Goal: Information Seeking & Learning: Learn about a topic

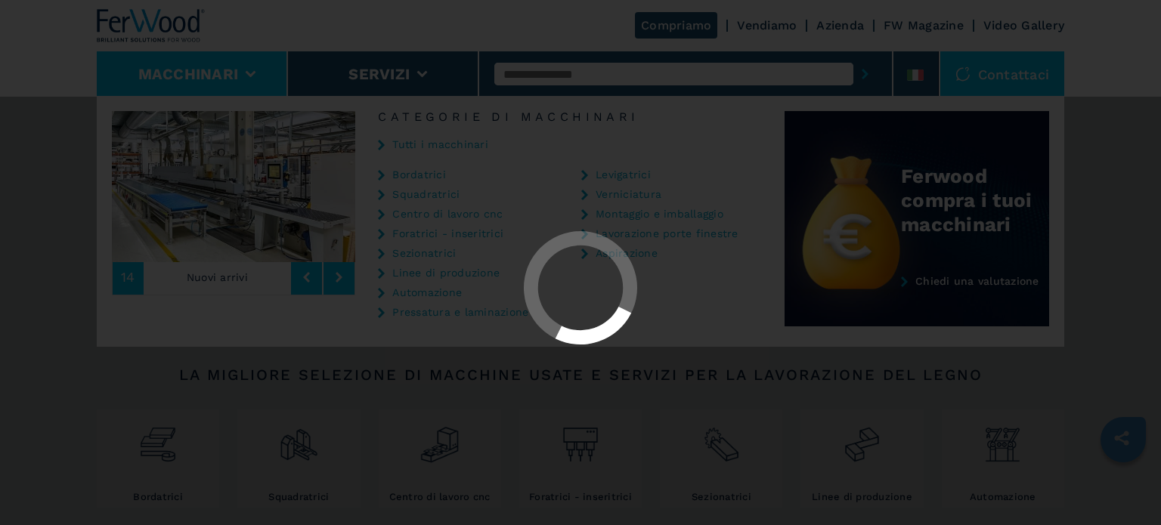
select select "**********"
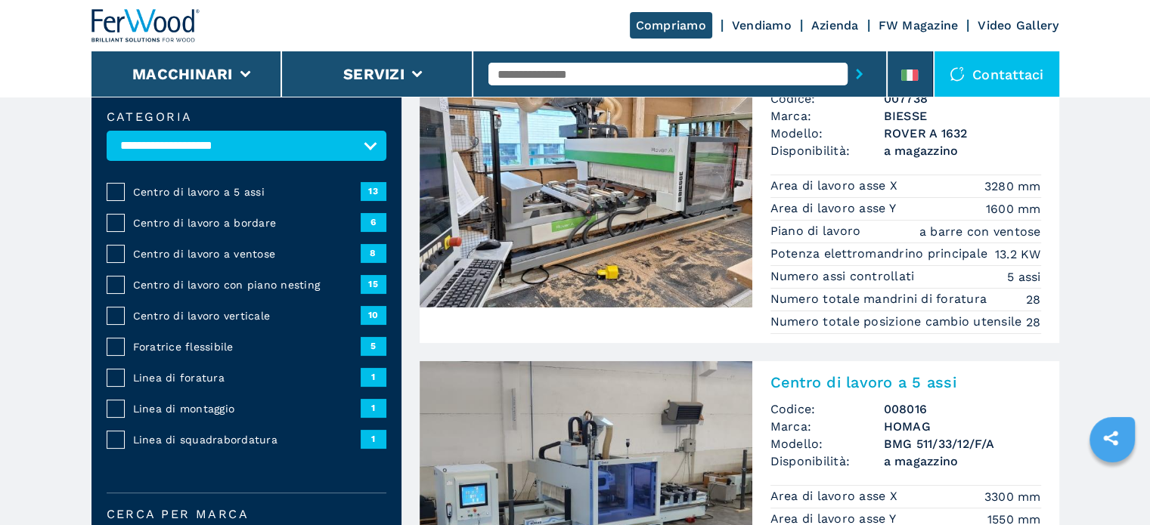
scroll to position [151, 0]
click at [234, 188] on span "Centro di lavoro a 5 assi" at bounding box center [247, 191] width 228 height 15
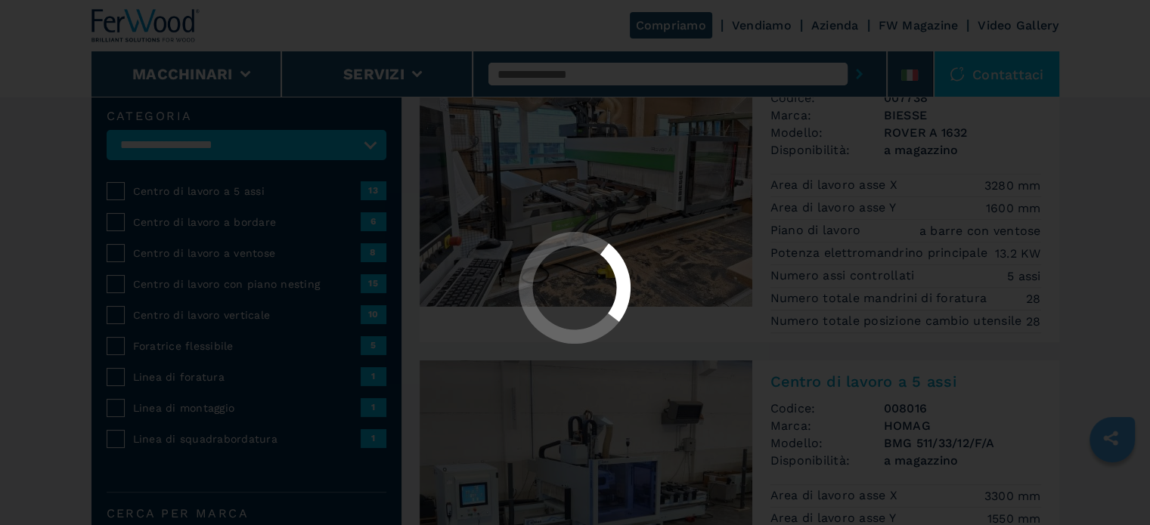
select select "**********"
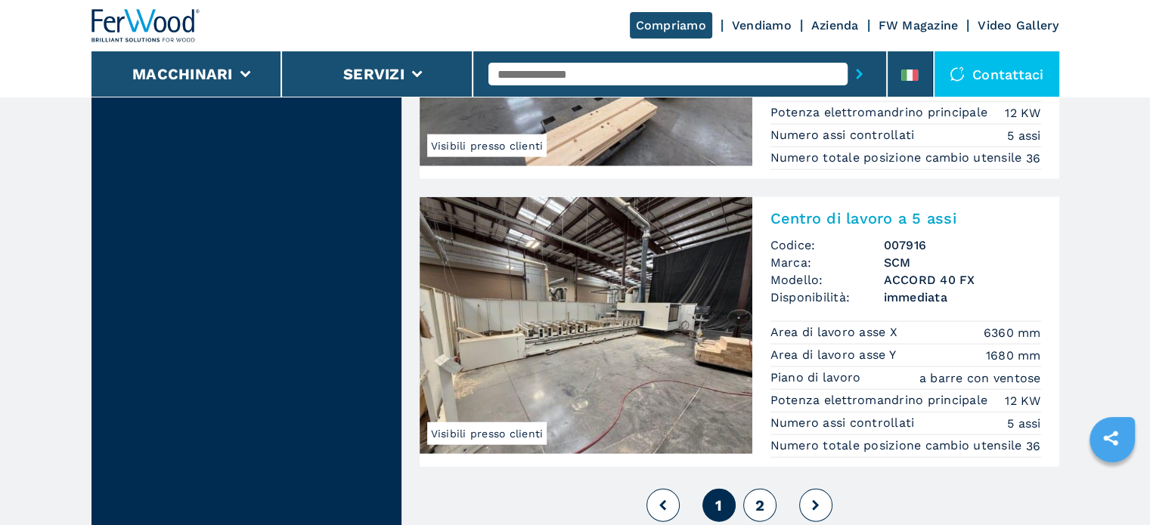
scroll to position [3553, 0]
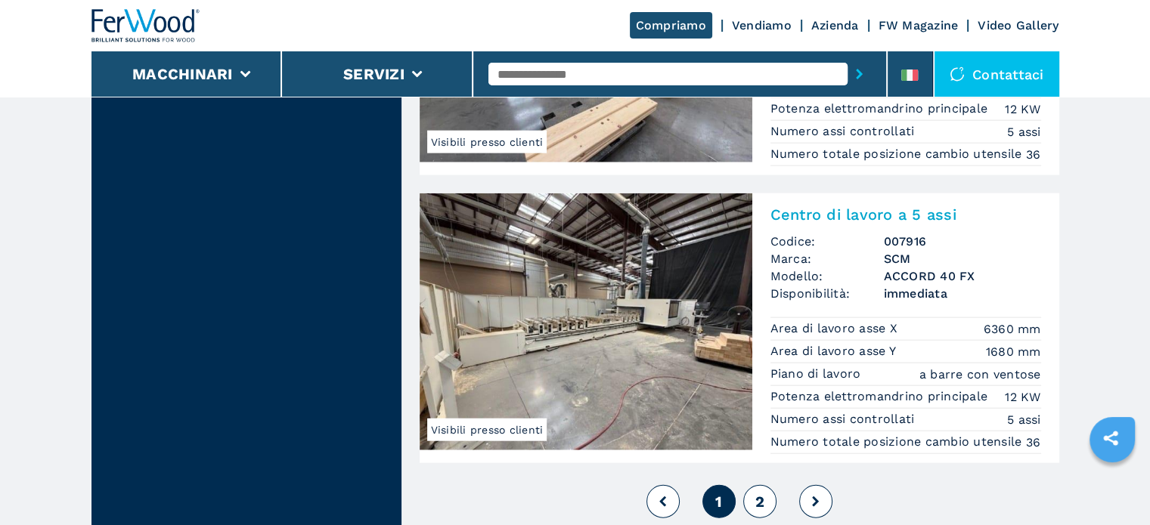
click at [754, 502] on span "2" at bounding box center [758, 502] width 9 height 18
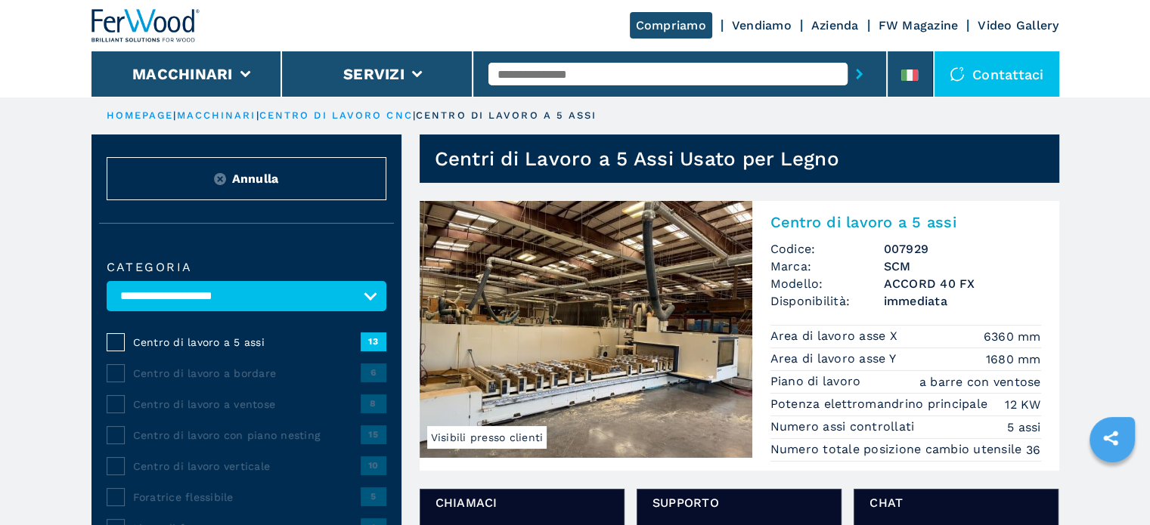
drag, startPoint x: 692, startPoint y: 424, endPoint x: 520, endPoint y: 425, distance: 171.6
click at [520, 425] on img at bounding box center [586, 329] width 333 height 257
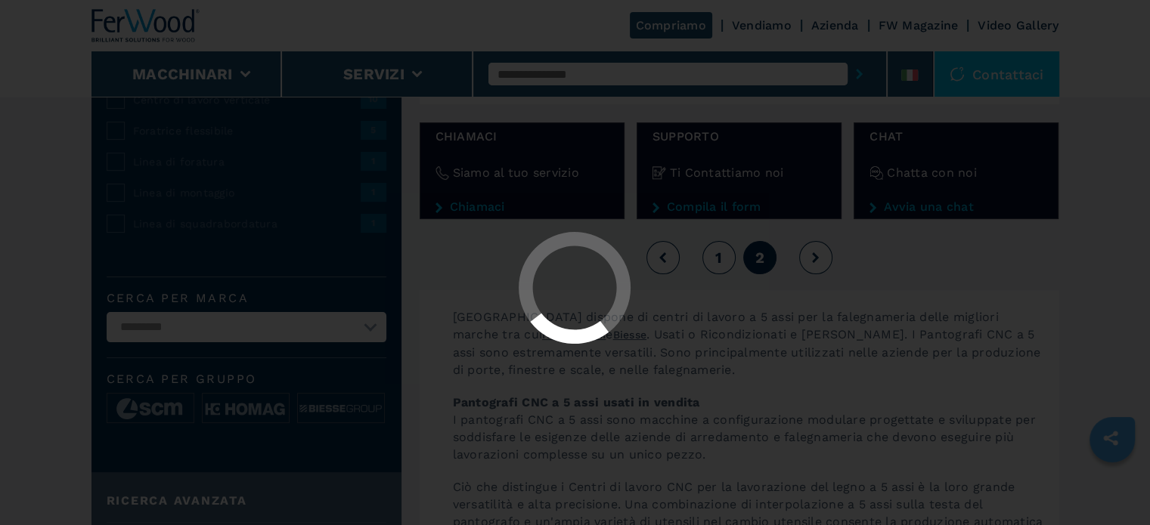
scroll to position [378, 0]
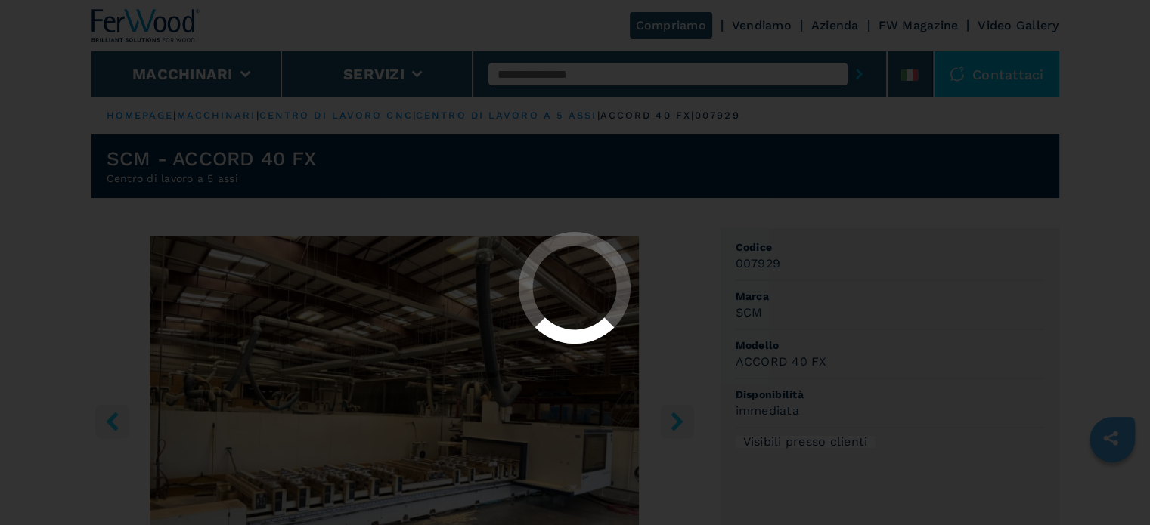
select select "**********"
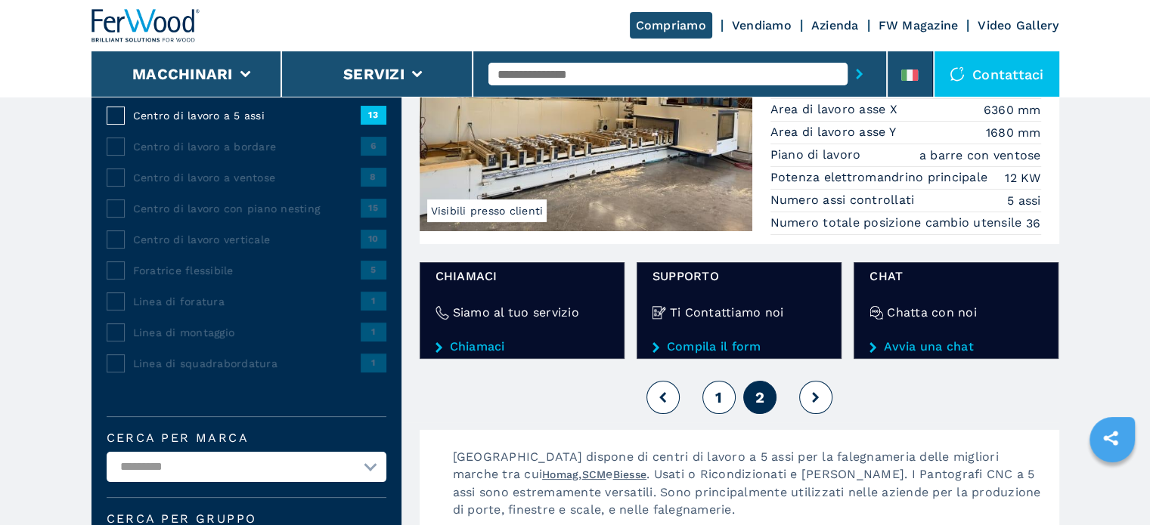
scroll to position [302, 0]
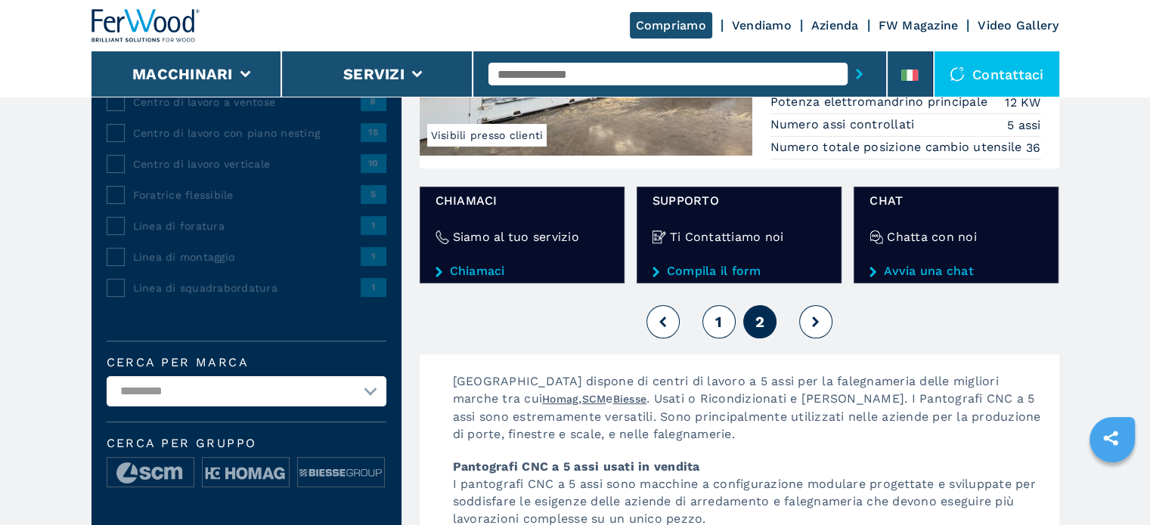
click at [724, 325] on button "1" at bounding box center [718, 321] width 33 height 33
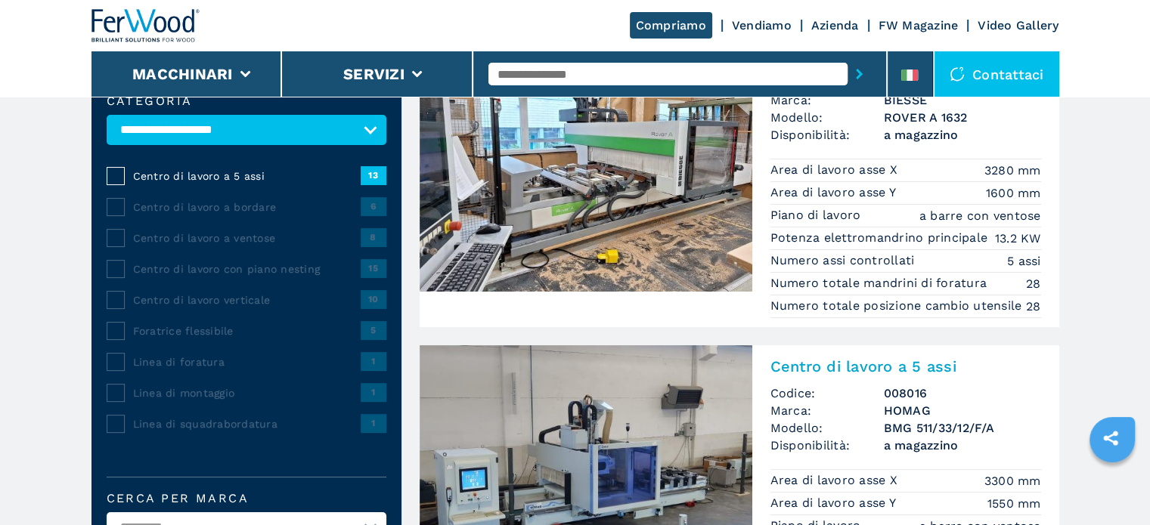
scroll to position [76, 0]
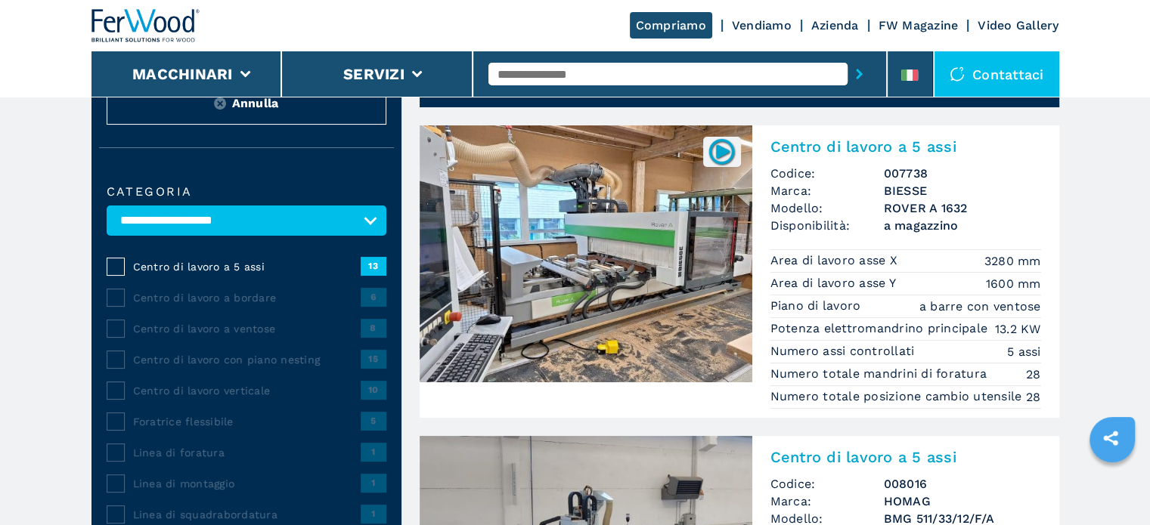
click at [907, 234] on div "Centro di lavoro a 5 assi Codice: 007738 Marca: BIESSE Modello: ROVER A 1632 Di…" at bounding box center [905, 271] width 307 height 293
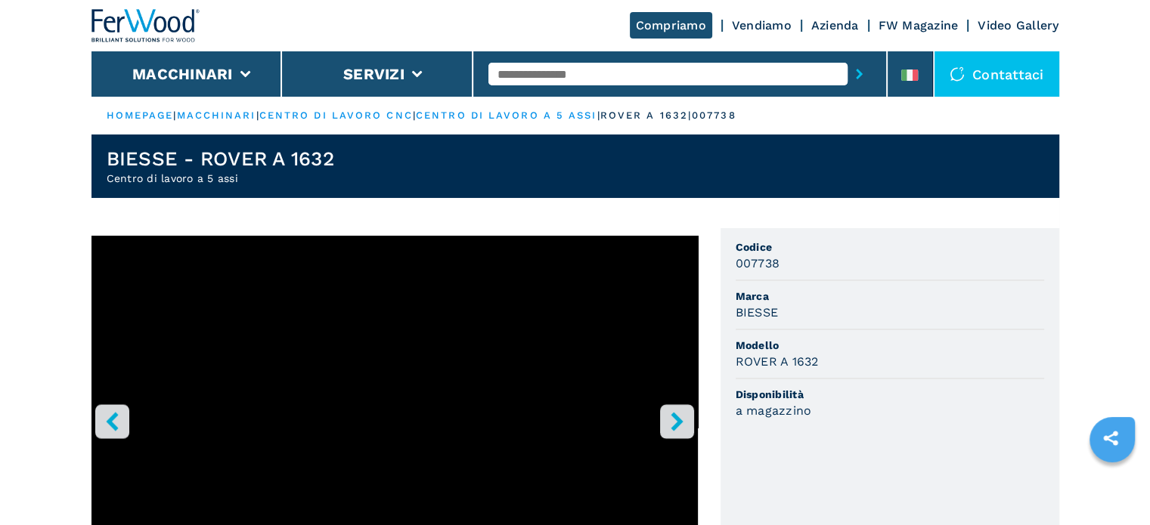
drag, startPoint x: 532, startPoint y: 62, endPoint x: 544, endPoint y: 67, distance: 13.2
click at [532, 62] on div at bounding box center [679, 74] width 383 height 35
click at [544, 81] on input "text" at bounding box center [667, 74] width 359 height 23
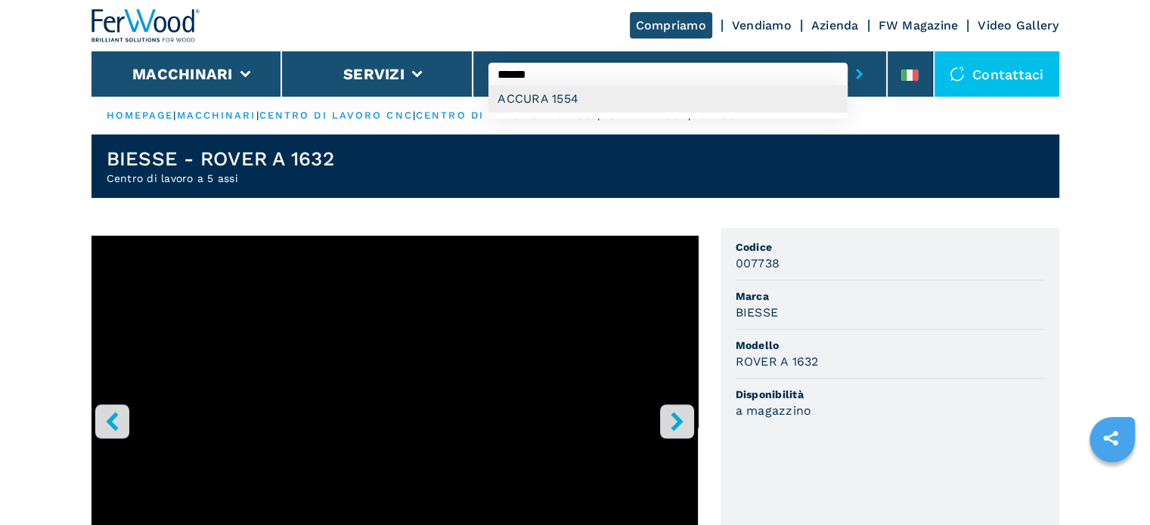
click at [571, 94] on div "ACCURA 1554" at bounding box center [667, 98] width 359 height 27
type input "**********"
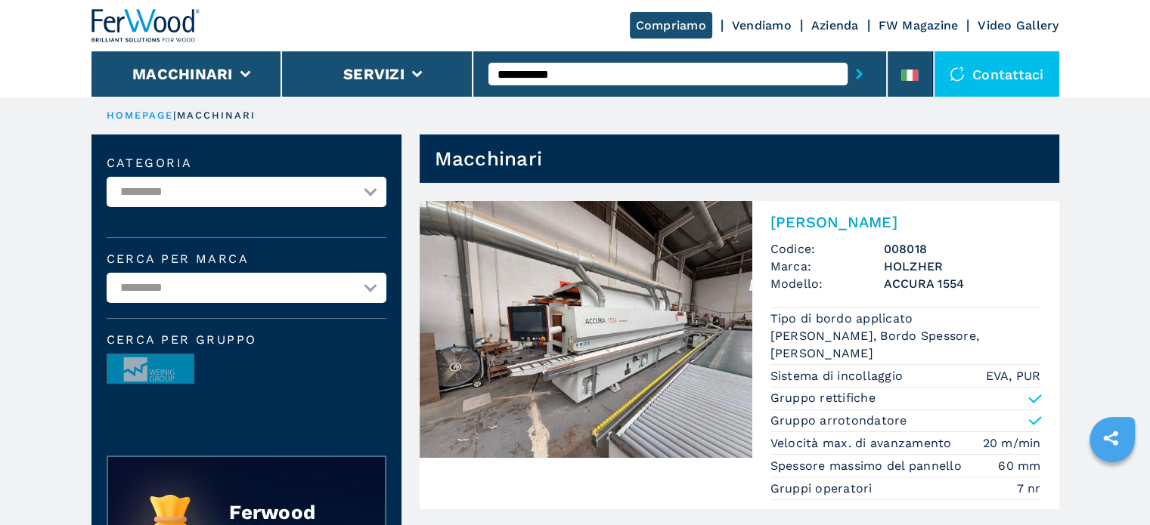
click at [903, 274] on h3 "HOLZHER" at bounding box center [962, 266] width 157 height 17
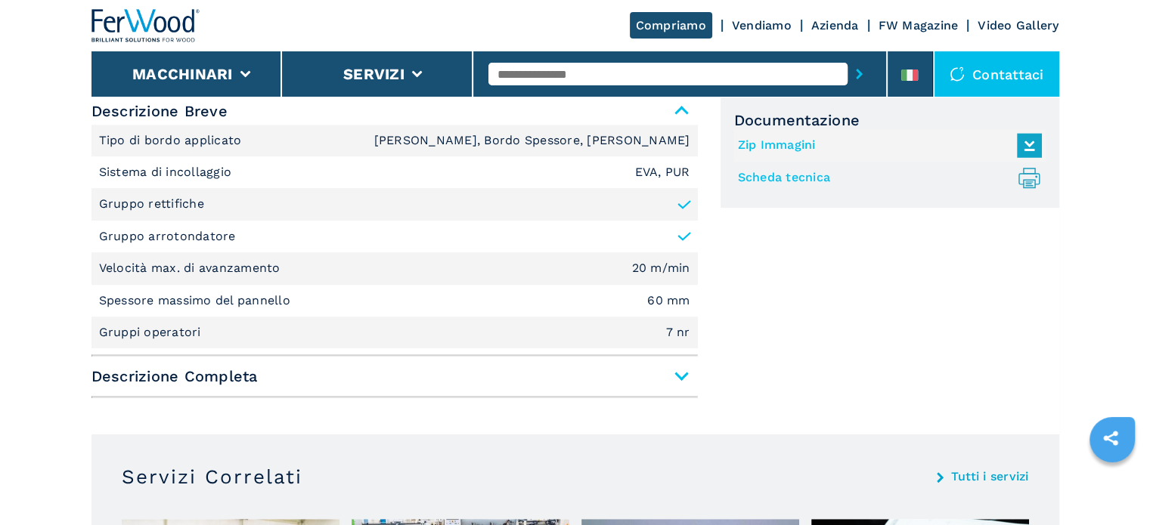
scroll to position [680, 0]
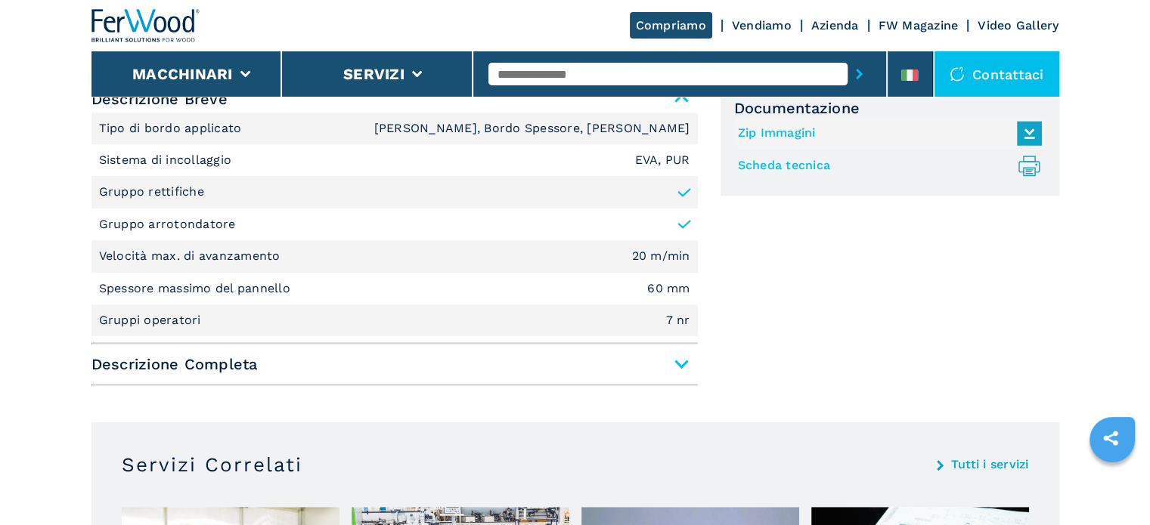
click at [683, 368] on span "Descrizione Completa" at bounding box center [394, 364] width 606 height 27
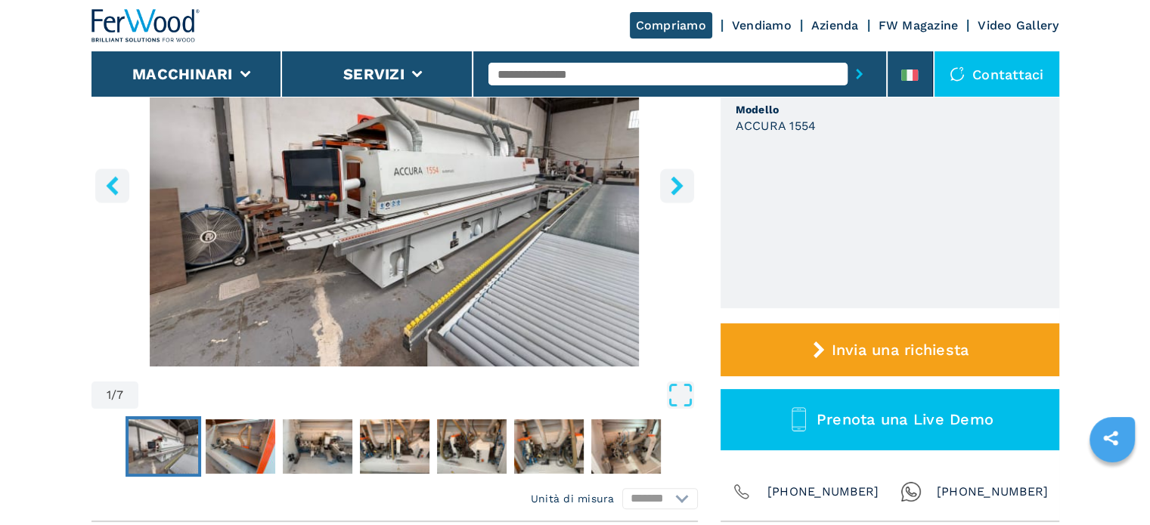
scroll to position [76, 0]
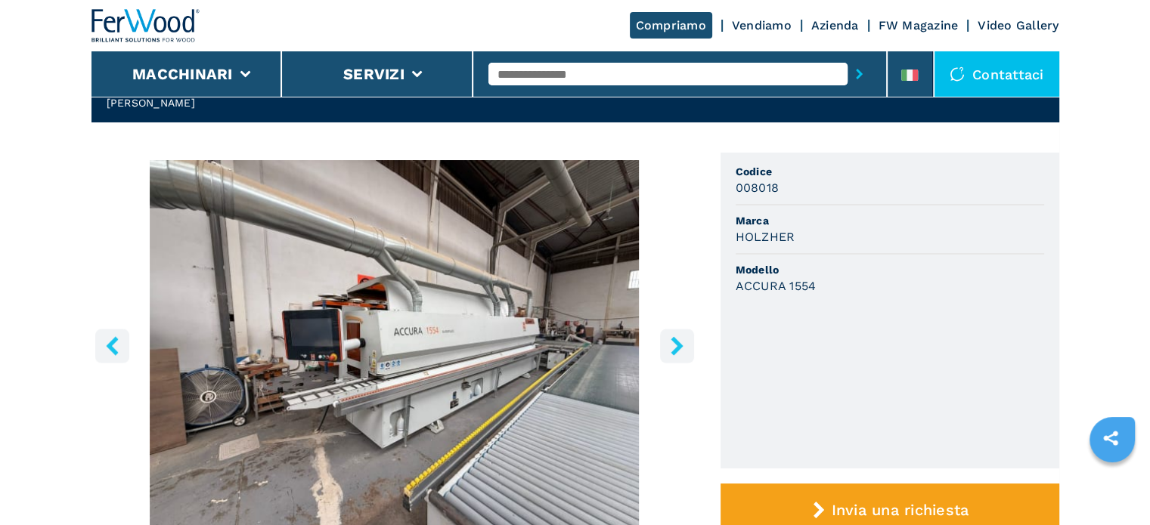
click at [674, 344] on icon "right-button" at bounding box center [677, 345] width 19 height 19
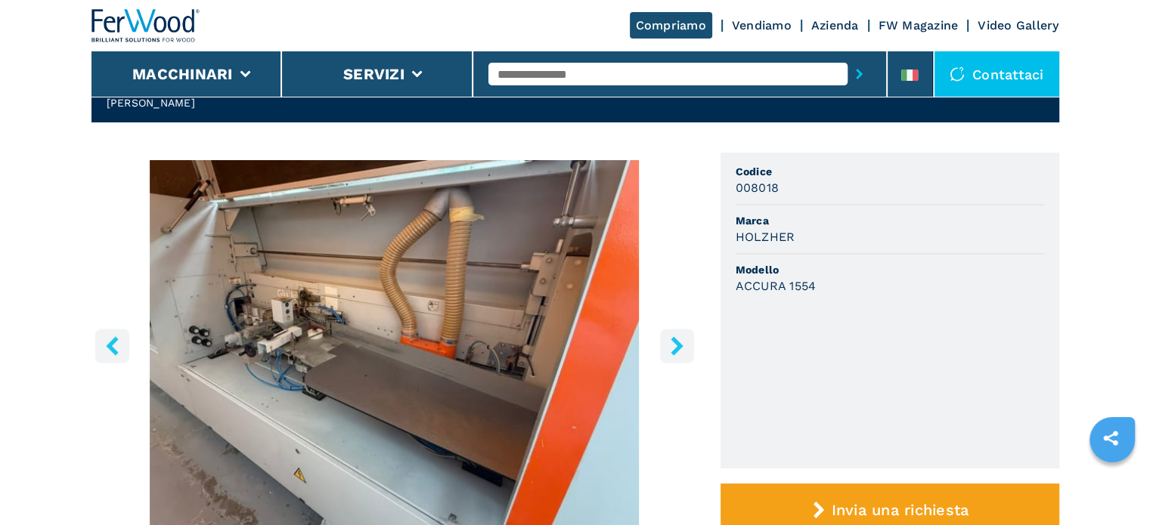
click at [674, 344] on icon "right-button" at bounding box center [677, 345] width 19 height 19
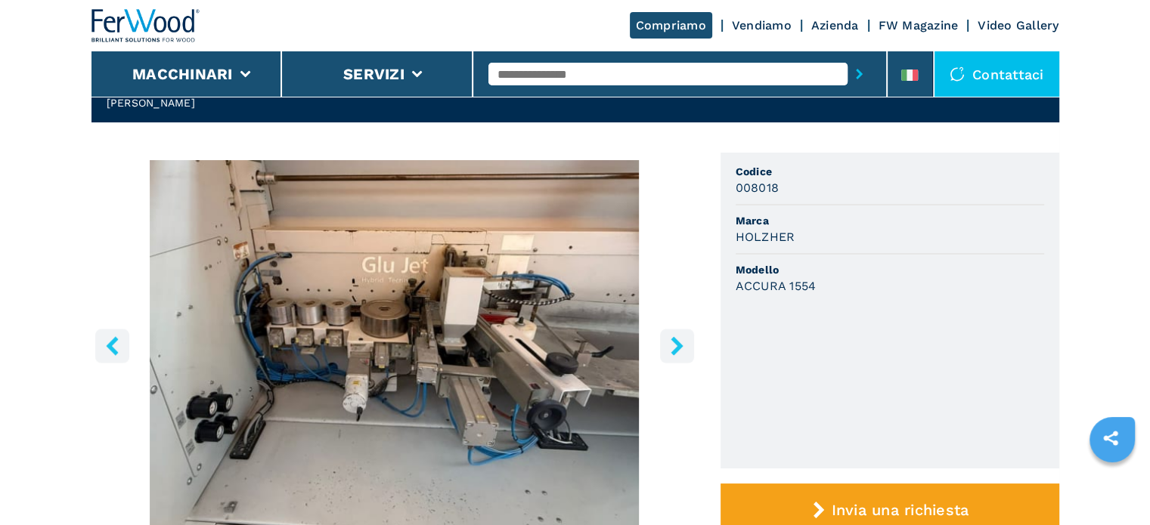
click at [674, 344] on icon "right-button" at bounding box center [677, 345] width 19 height 19
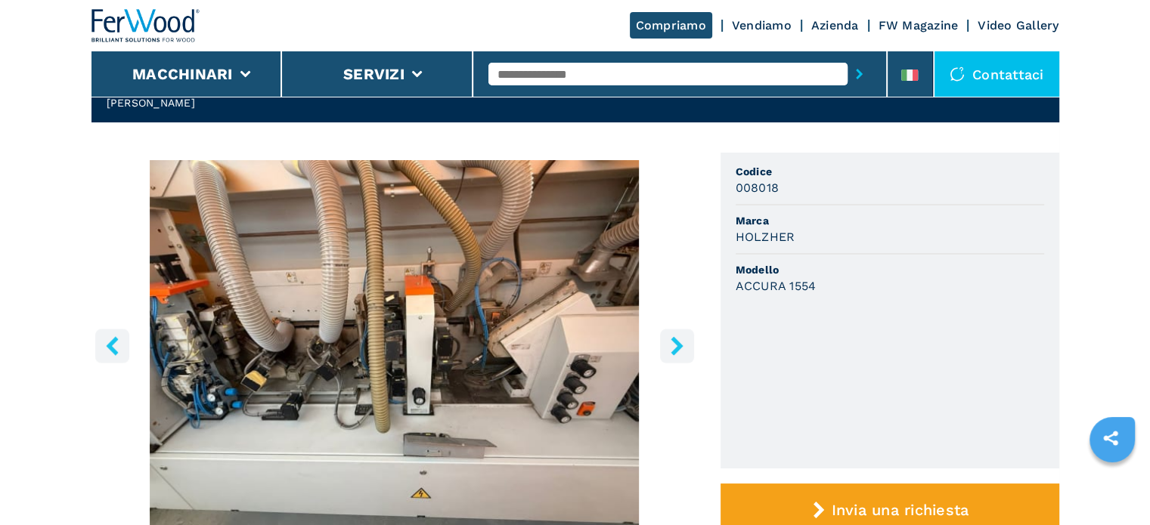
click at [674, 344] on icon "right-button" at bounding box center [677, 345] width 19 height 19
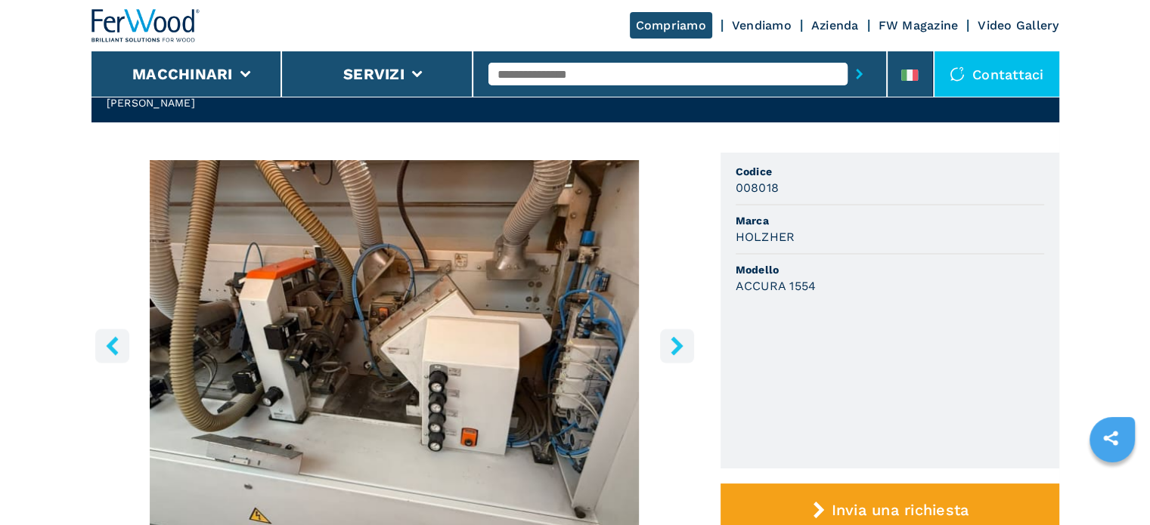
click at [674, 344] on icon "right-button" at bounding box center [677, 345] width 19 height 19
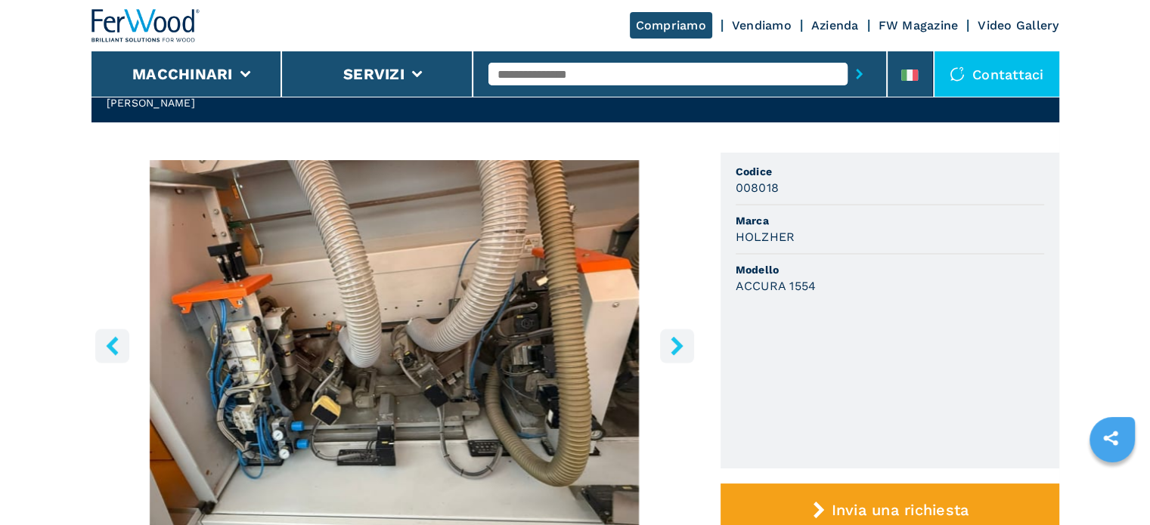
click at [112, 342] on icon "left-button" at bounding box center [112, 345] width 12 height 19
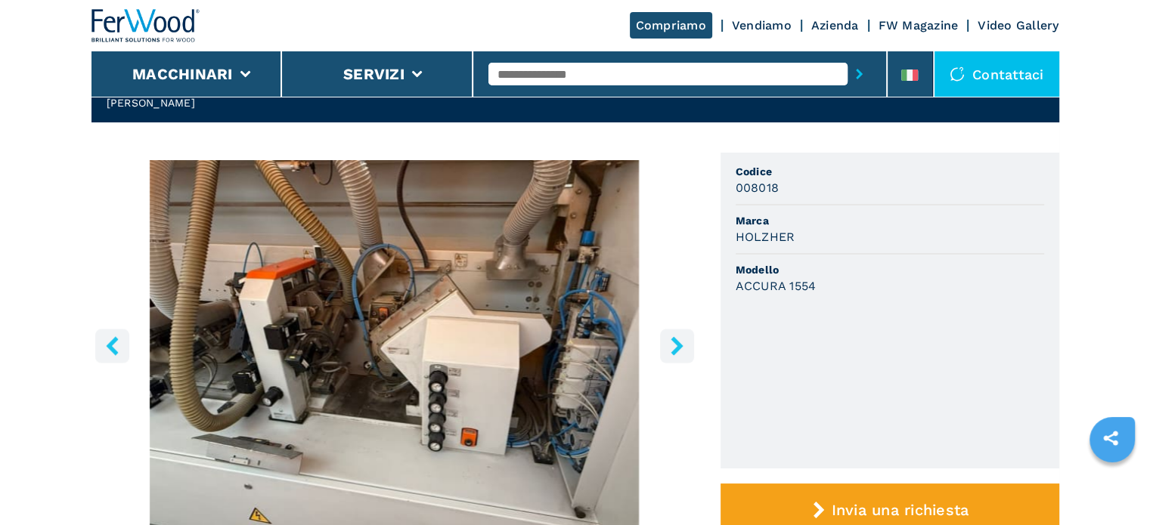
click at [396, 360] on img "Go to Slide 5" at bounding box center [394, 343] width 606 height 367
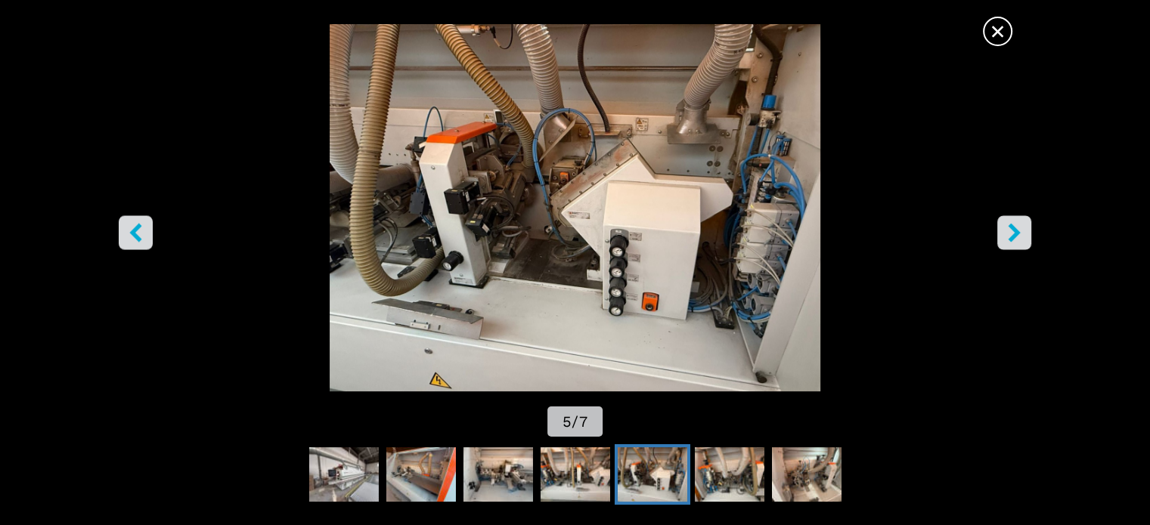
click at [1011, 231] on icon "right-button" at bounding box center [1014, 232] width 19 height 19
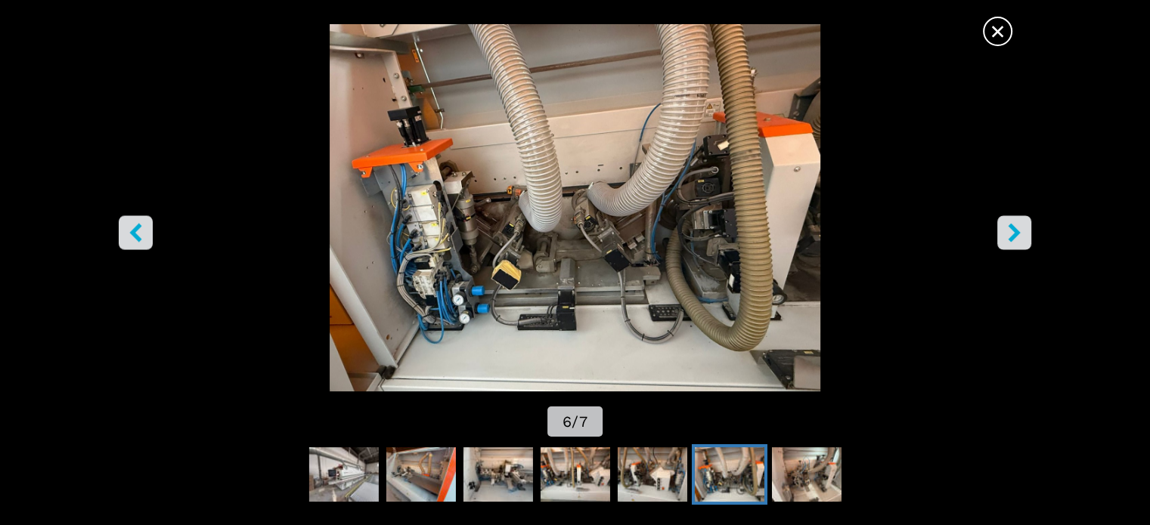
click at [1011, 231] on icon "right-button" at bounding box center [1014, 232] width 19 height 19
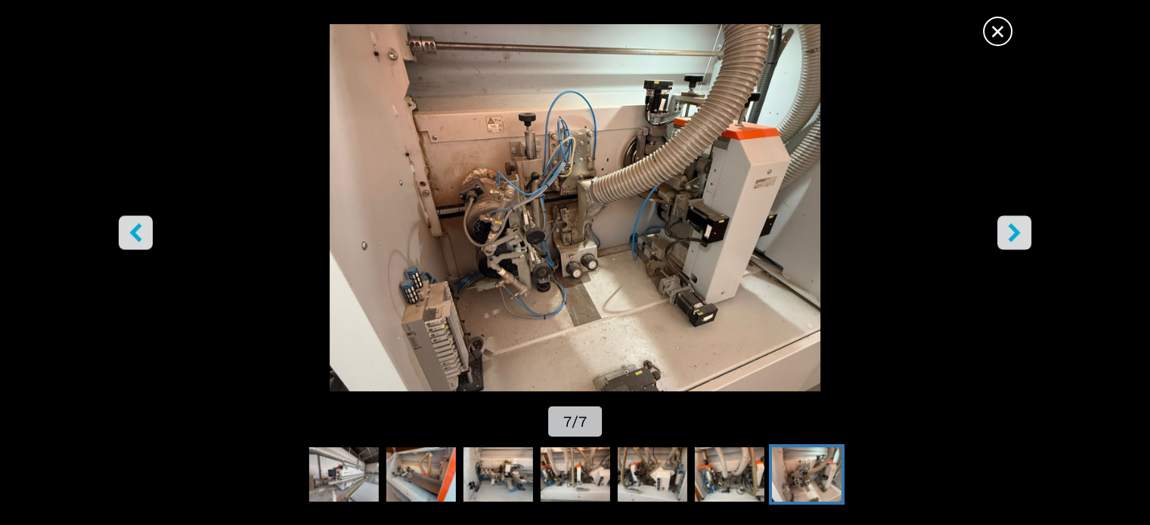
click at [1011, 231] on icon "right-button" at bounding box center [1014, 232] width 19 height 19
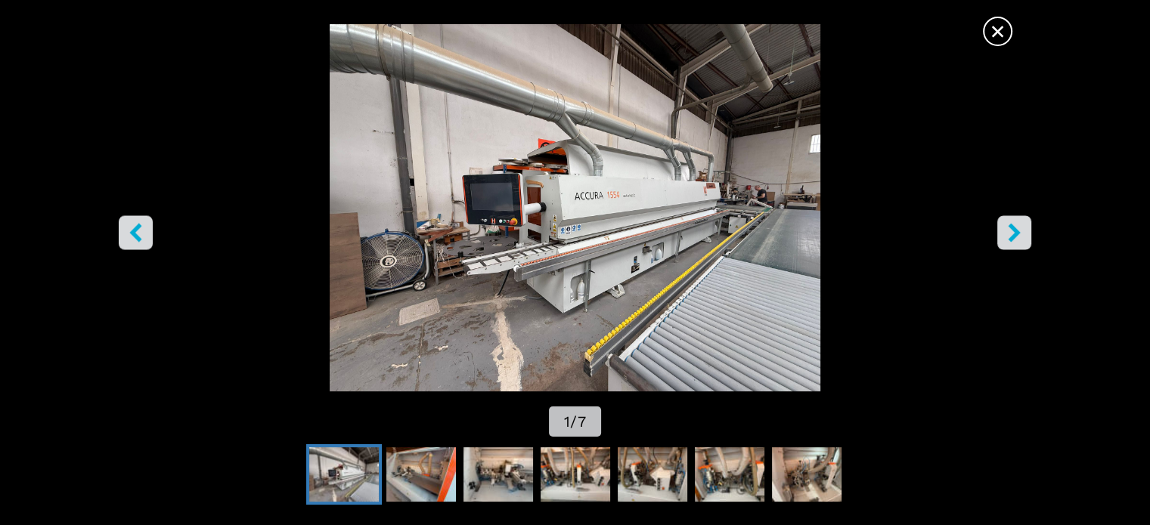
click at [1011, 232] on icon "right-button" at bounding box center [1014, 232] width 19 height 19
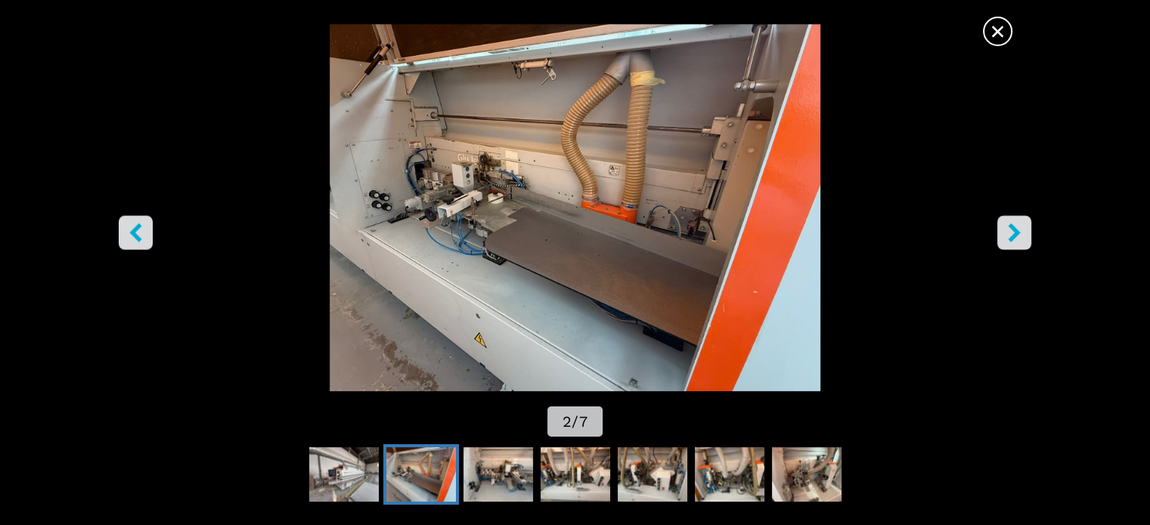
click at [1011, 232] on icon "right-button" at bounding box center [1014, 232] width 19 height 19
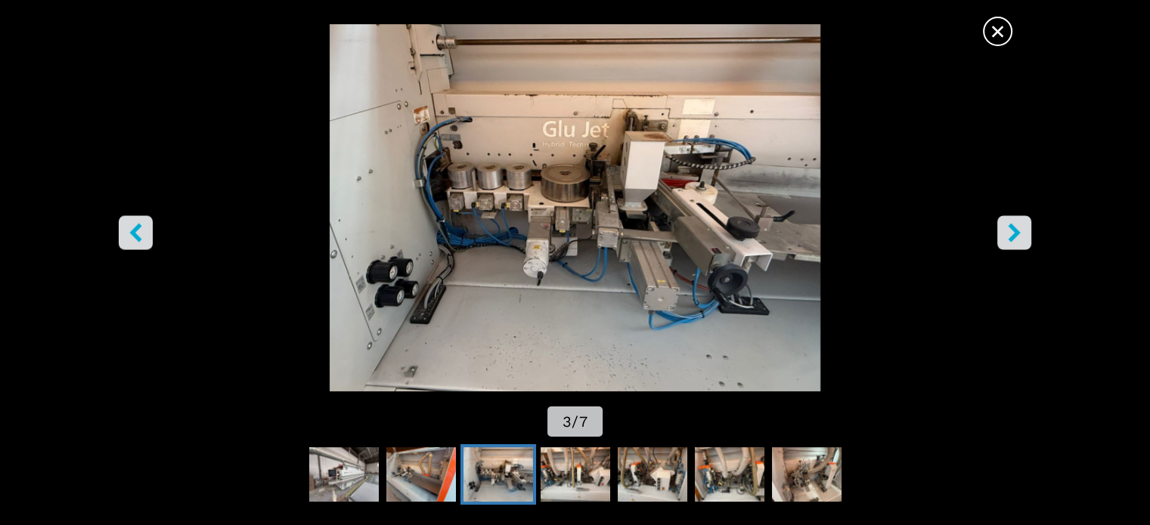
click at [1011, 232] on icon "right-button" at bounding box center [1014, 232] width 19 height 19
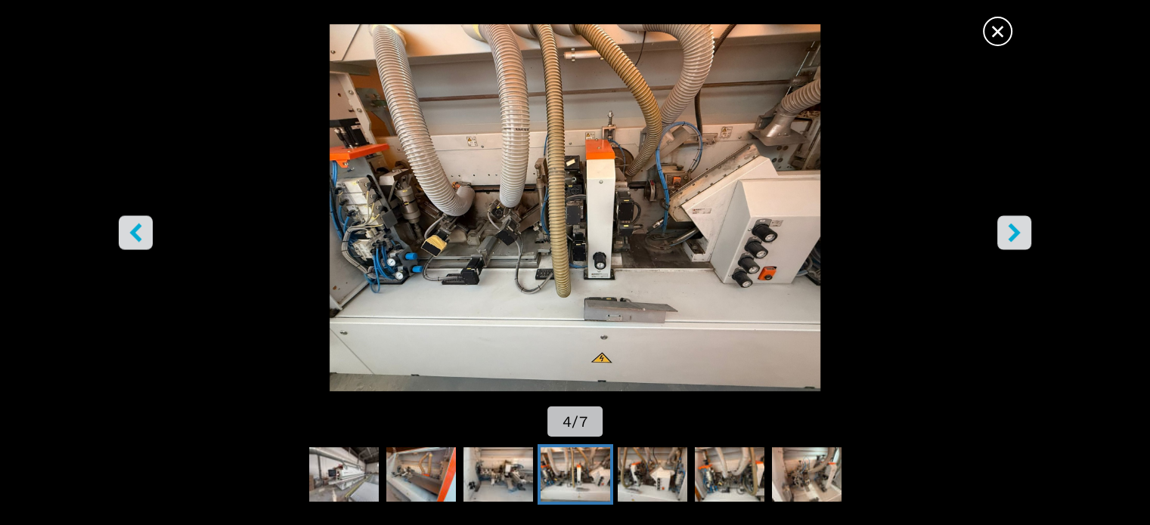
click at [1011, 232] on icon "right-button" at bounding box center [1014, 232] width 19 height 19
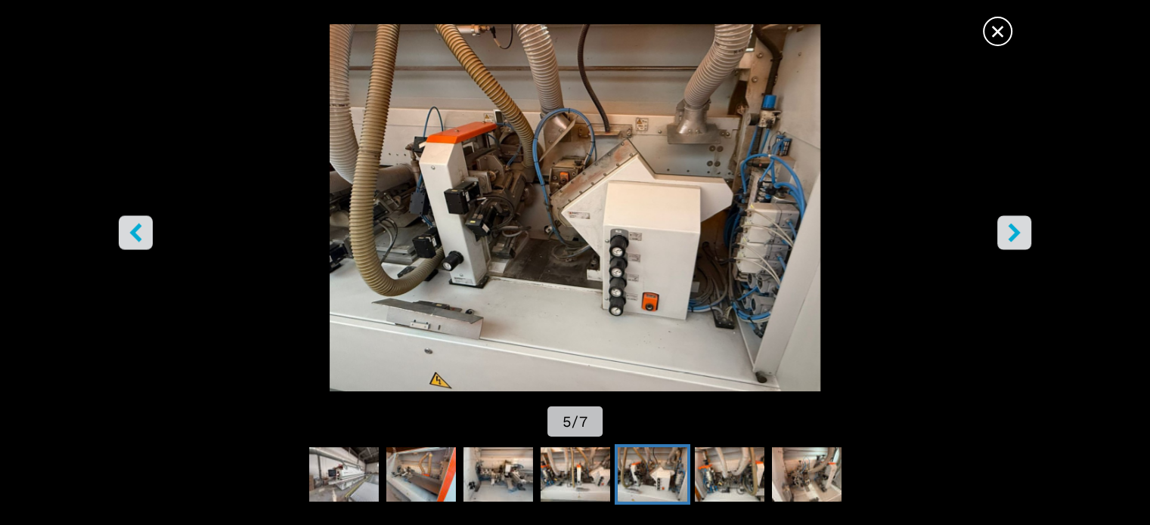
click at [1011, 232] on icon "right-button" at bounding box center [1014, 232] width 19 height 19
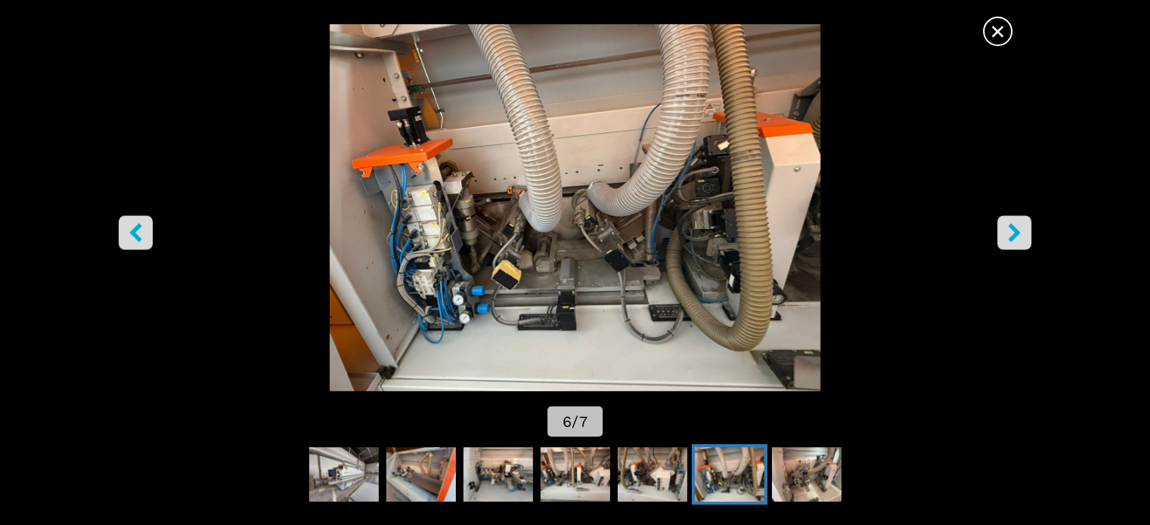
click at [1011, 232] on icon "right-button" at bounding box center [1014, 232] width 19 height 19
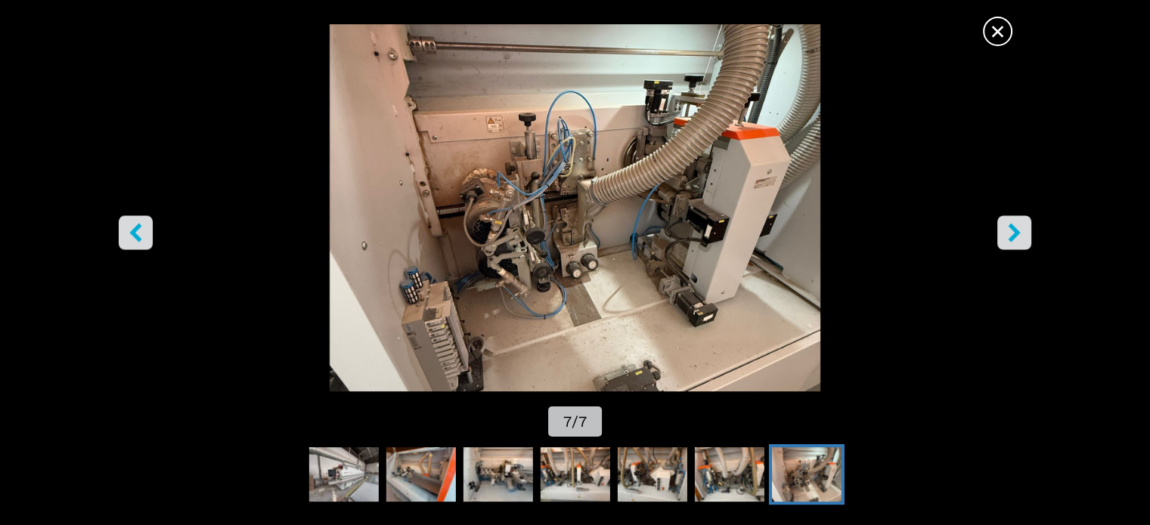
click at [1011, 232] on icon "right-button" at bounding box center [1014, 232] width 19 height 19
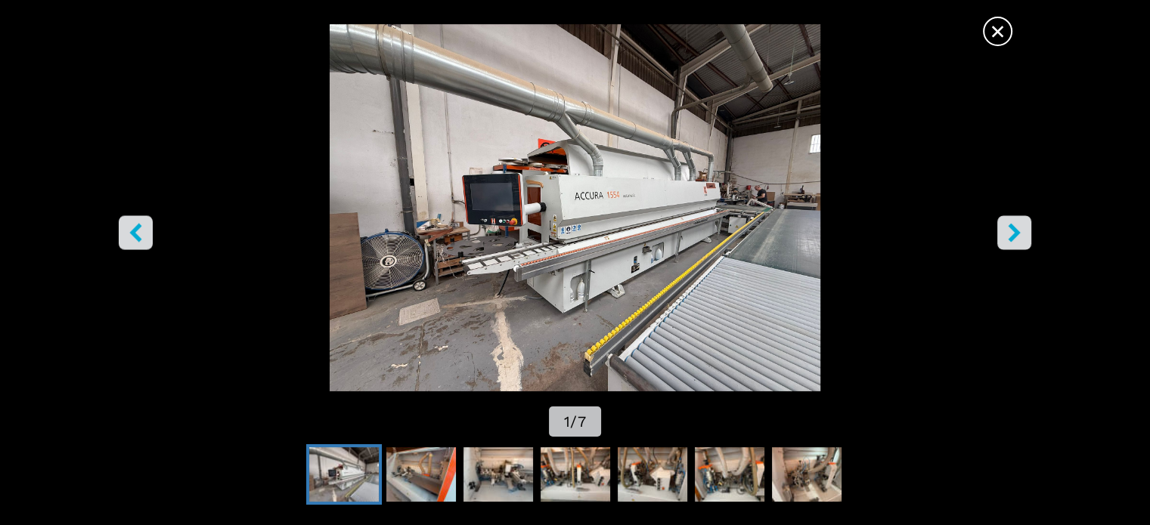
click at [1018, 225] on icon "right-button" at bounding box center [1014, 232] width 19 height 19
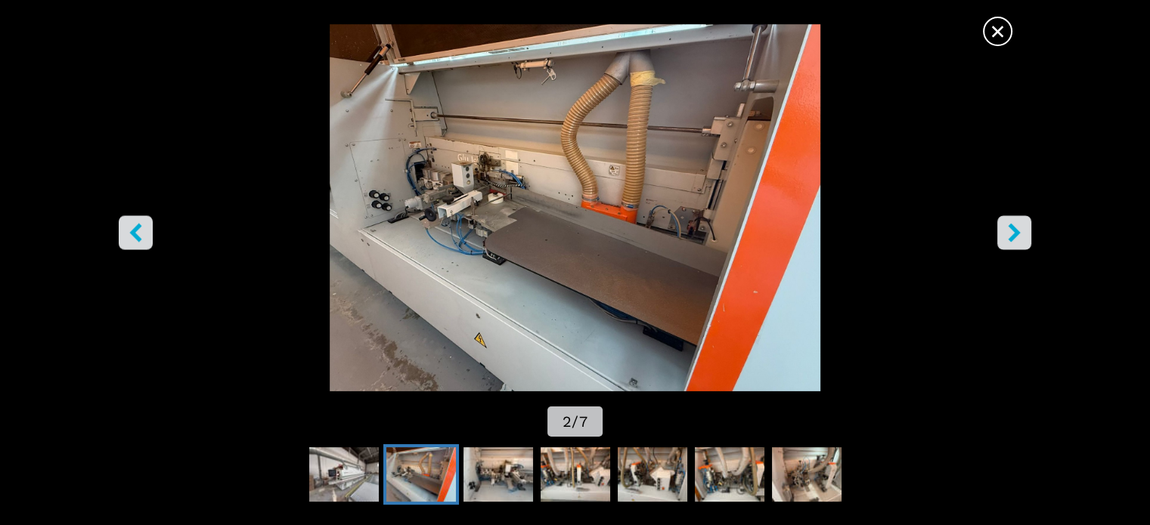
click at [1018, 225] on icon "right-button" at bounding box center [1014, 232] width 19 height 19
click at [1007, 29] on span "×" at bounding box center [997, 28] width 26 height 26
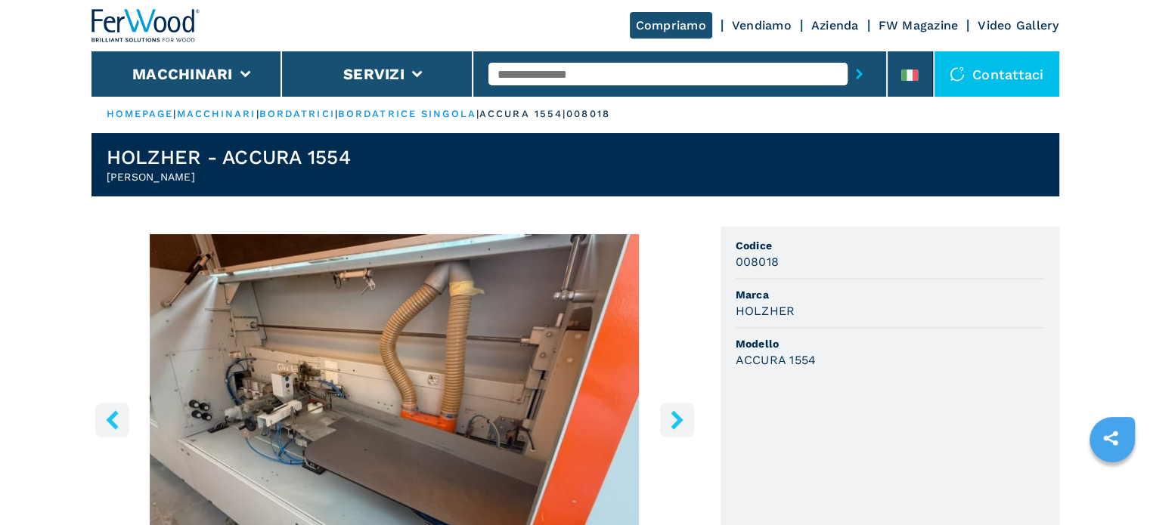
scroll to position [0, 0]
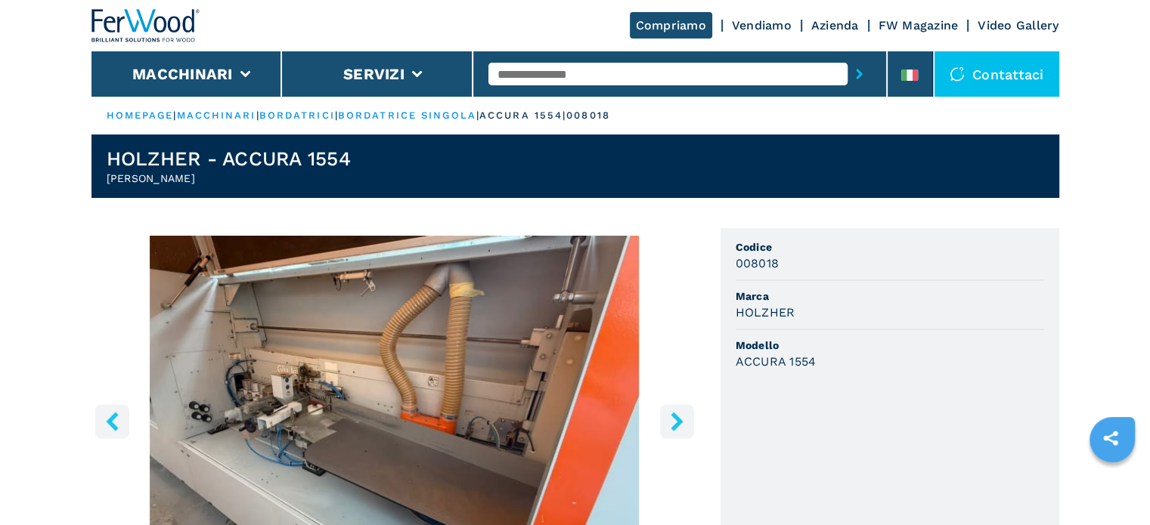
click at [321, 20] on div "Compriamo Vendiamo Azienda FW Magazine Video Gallery" at bounding box center [575, 25] width 968 height 51
